Goal: Navigation & Orientation: Find specific page/section

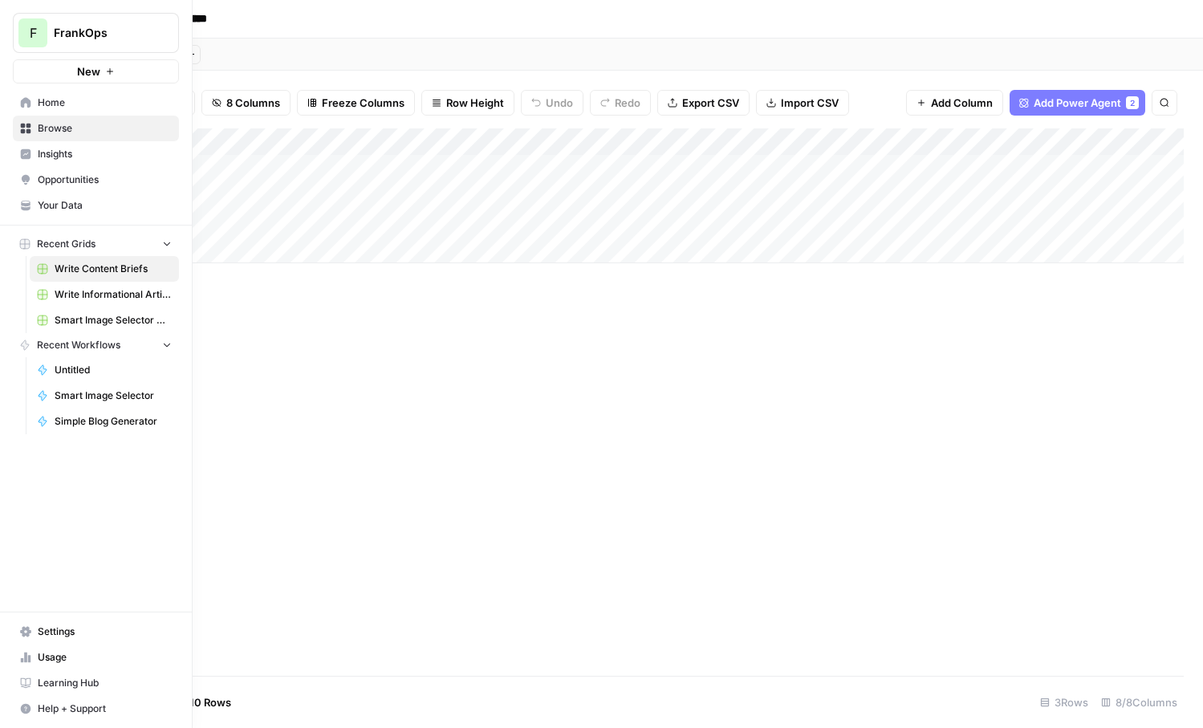
click at [52, 44] on button "F FrankOps" at bounding box center [96, 33] width 166 height 40
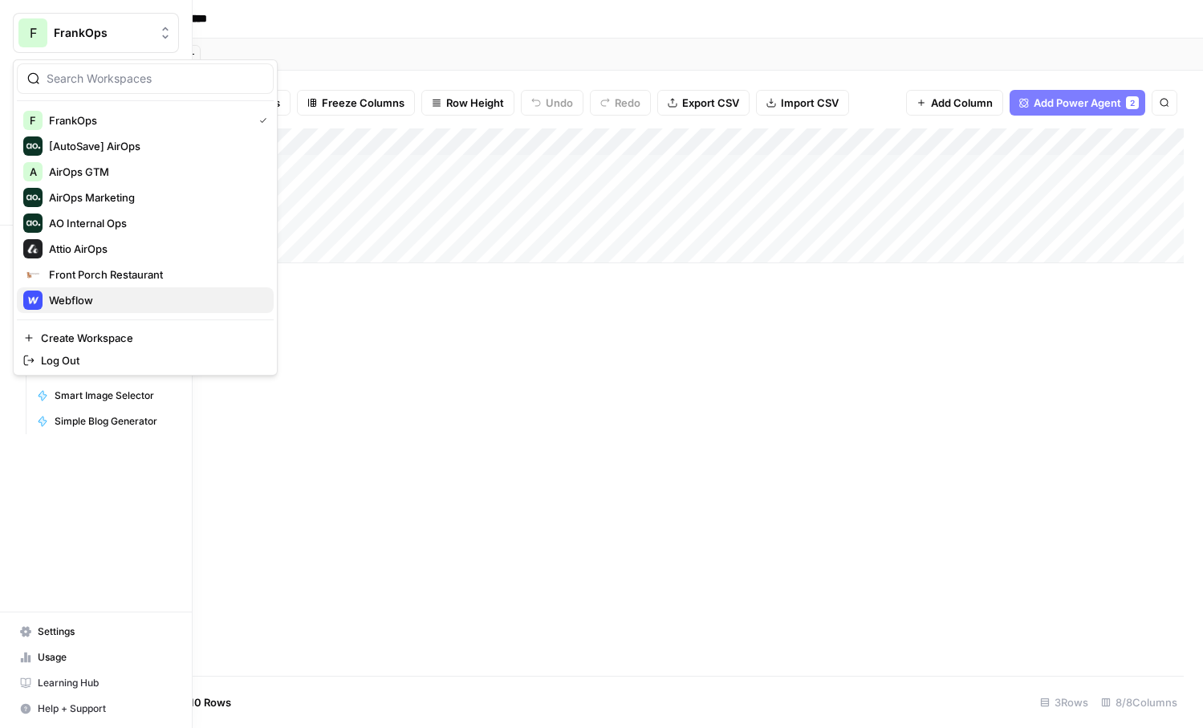
click at [68, 287] on button "Webflow" at bounding box center [145, 300] width 257 height 26
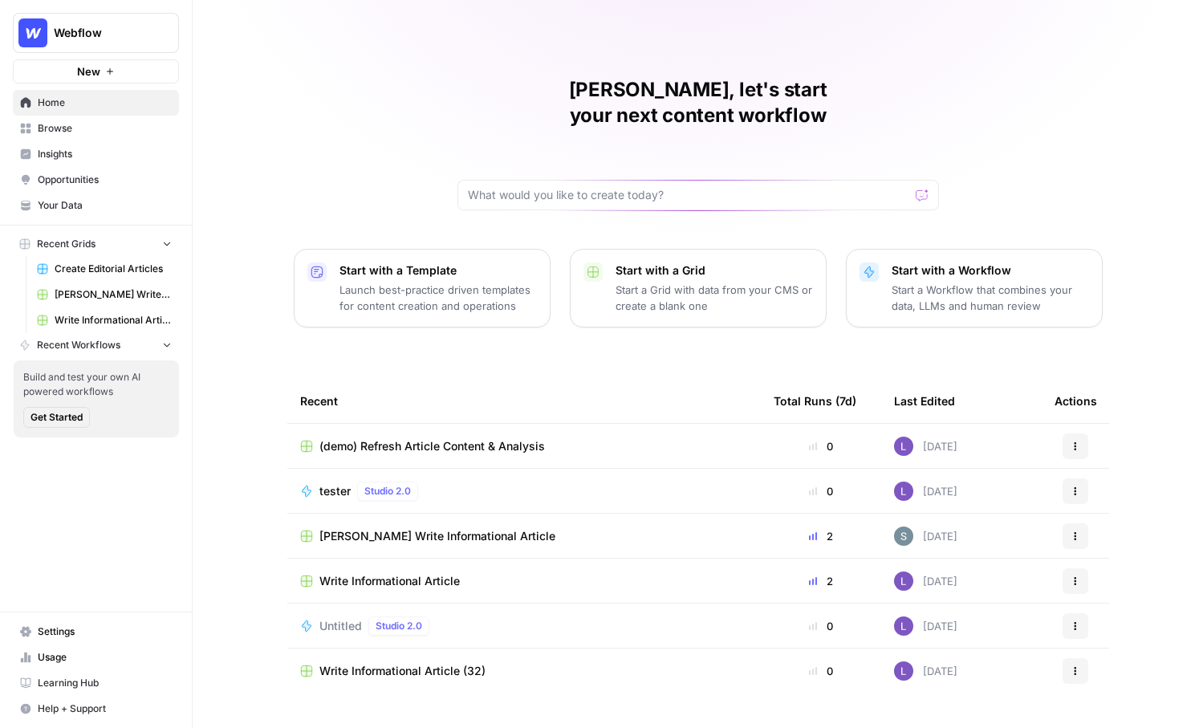
click at [123, 66] on button "New" at bounding box center [96, 71] width 166 height 24
click at [114, 189] on link "Opportunities" at bounding box center [96, 180] width 166 height 26
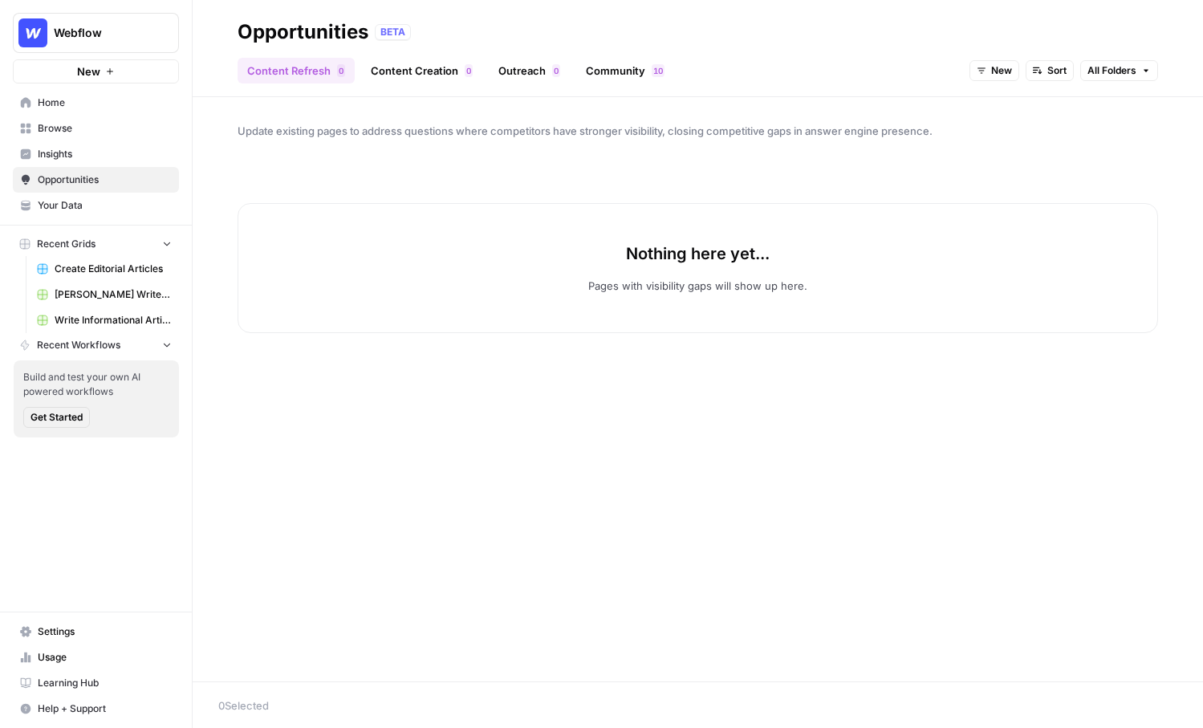
click at [106, 220] on nav "Home Browse Insights Opportunities Your Data" at bounding box center [96, 153] width 192 height 141
click at [83, 213] on link "Your Data" at bounding box center [96, 206] width 166 height 26
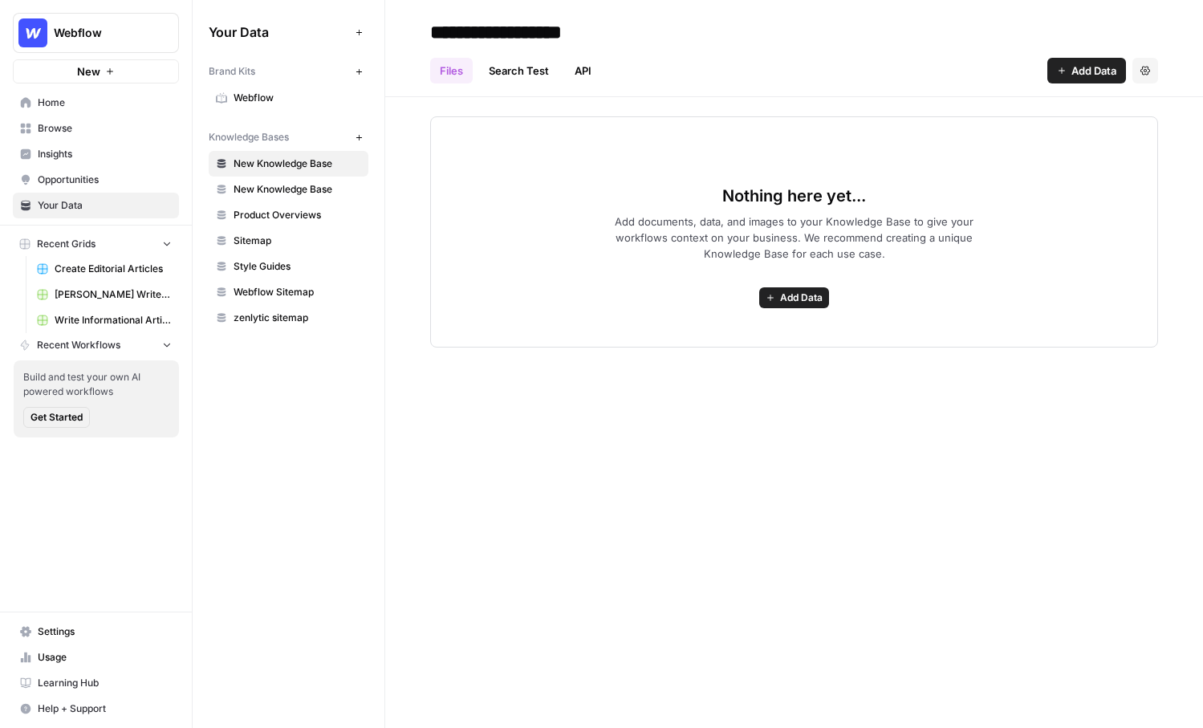
click at [278, 103] on span "Webflow" at bounding box center [297, 98] width 128 height 14
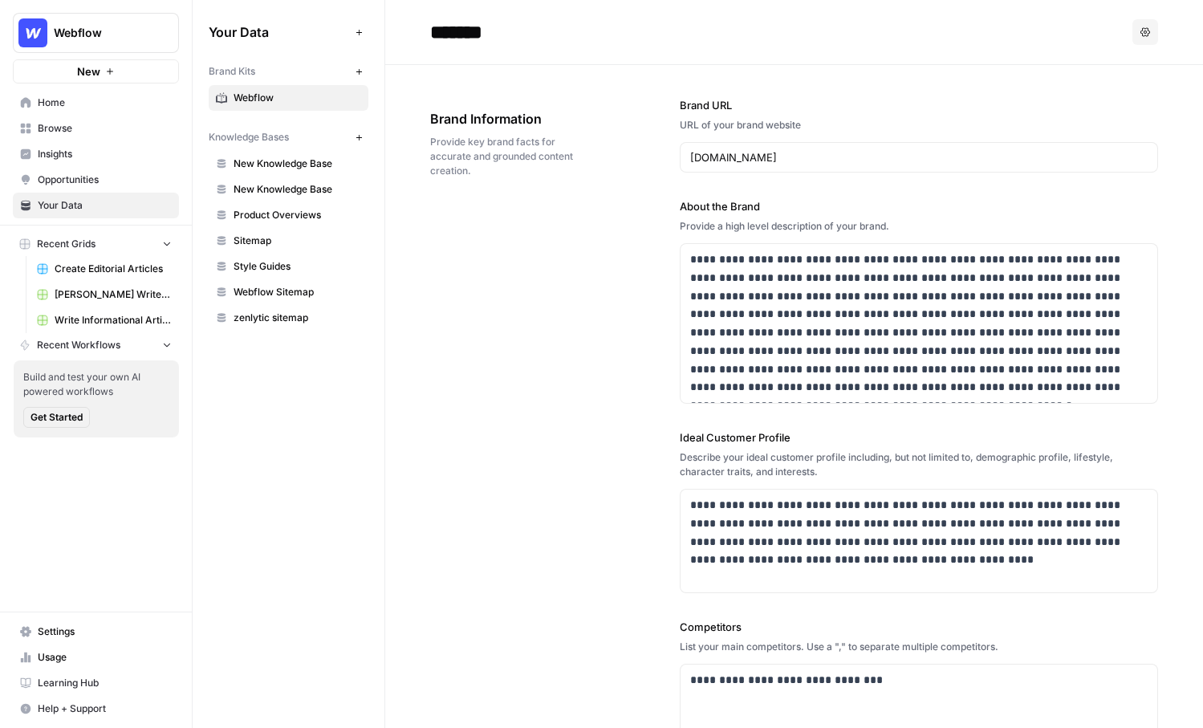
click at [81, 22] on button "Webflow" at bounding box center [96, 33] width 166 height 40
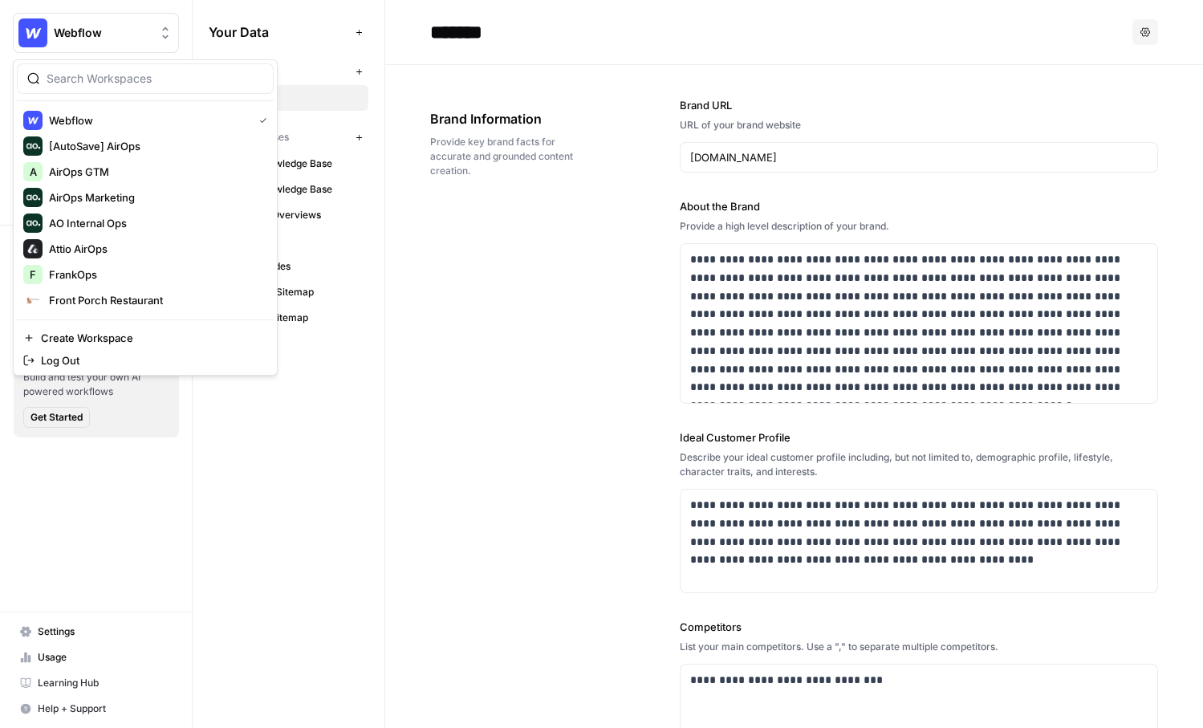
click at [164, 18] on button "Webflow" at bounding box center [96, 33] width 166 height 40
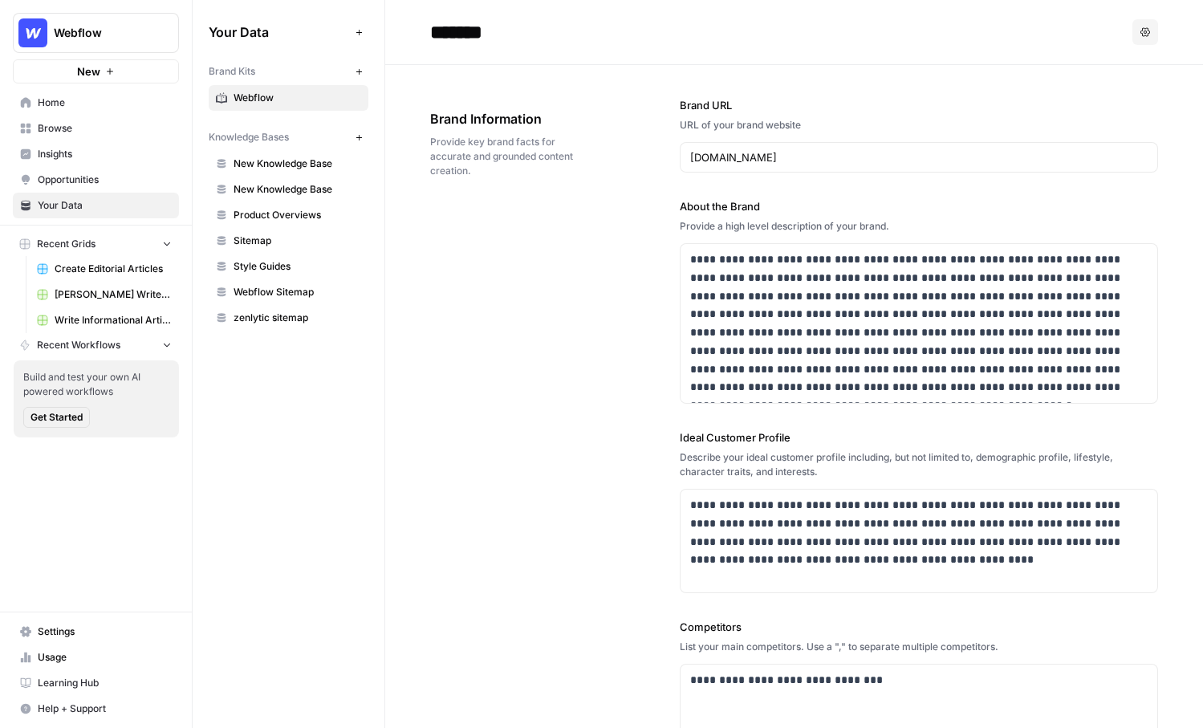
click at [37, 193] on link "Your Data" at bounding box center [96, 206] width 166 height 26
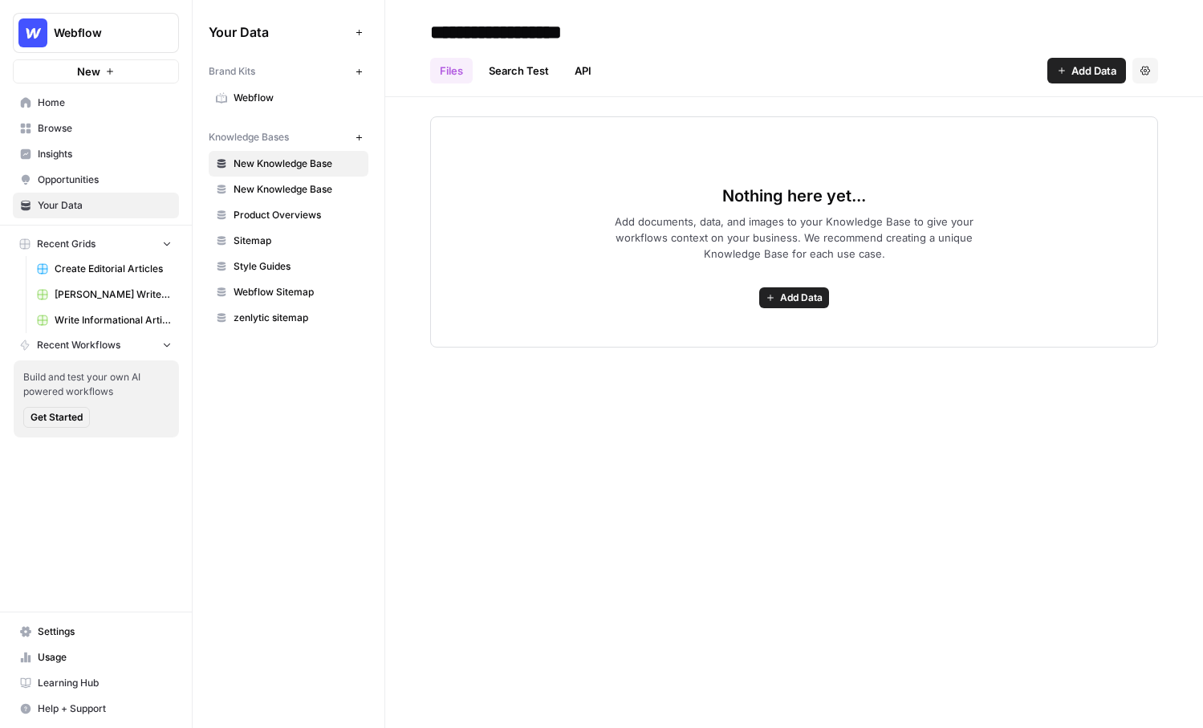
click at [39, 188] on link "Opportunities" at bounding box center [96, 180] width 166 height 26
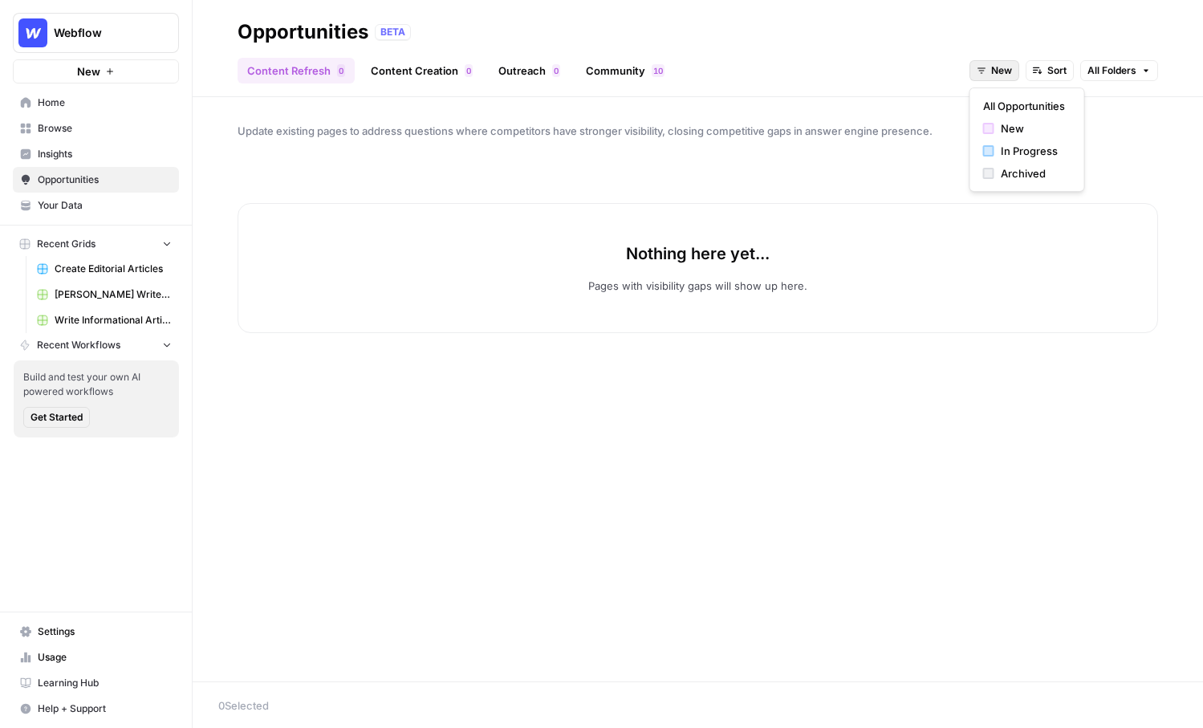
click at [977, 69] on icon "button" at bounding box center [981, 71] width 10 height 10
click at [616, 222] on div "Nothing here yet... Pages with visibility gaps will show up here." at bounding box center [697, 268] width 920 height 130
click at [80, 43] on button "Webflow" at bounding box center [96, 33] width 166 height 40
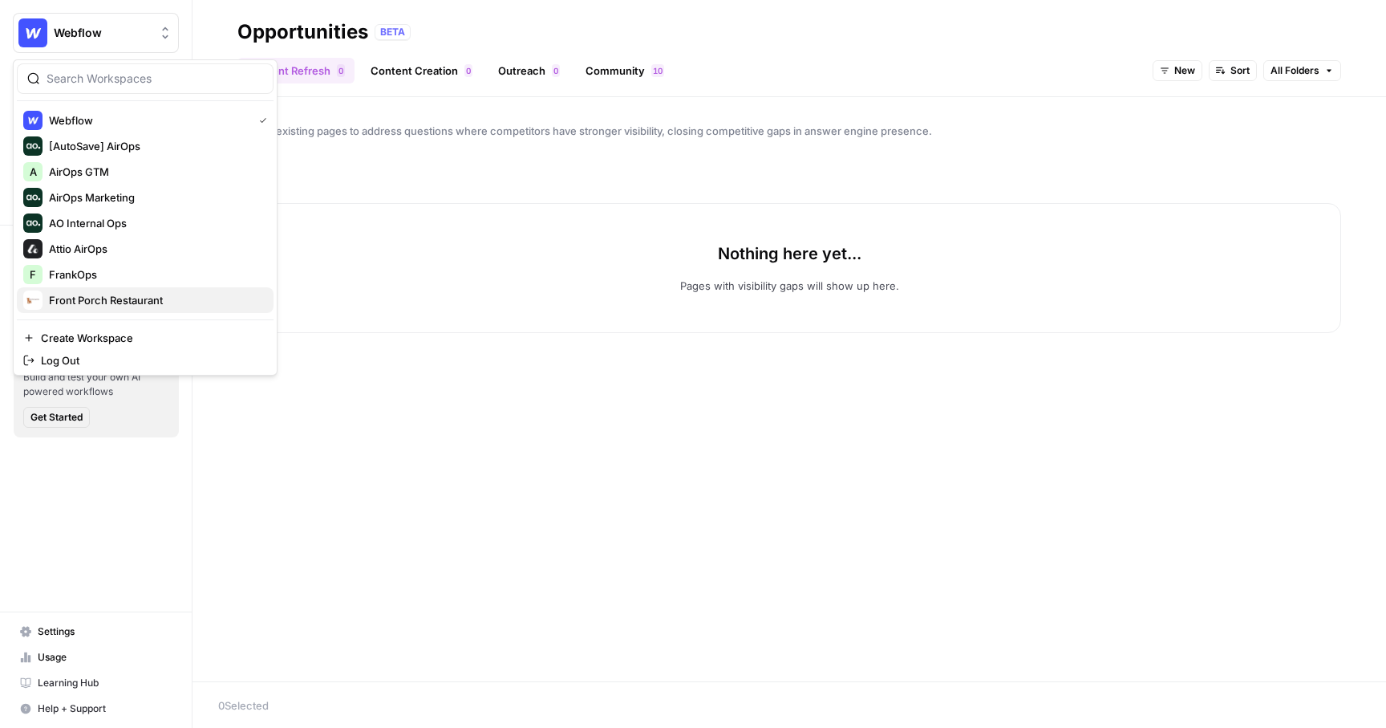
click at [133, 290] on div "Front Porch Restaurant" at bounding box center [145, 299] width 244 height 19
